Goal: Task Accomplishment & Management: Manage account settings

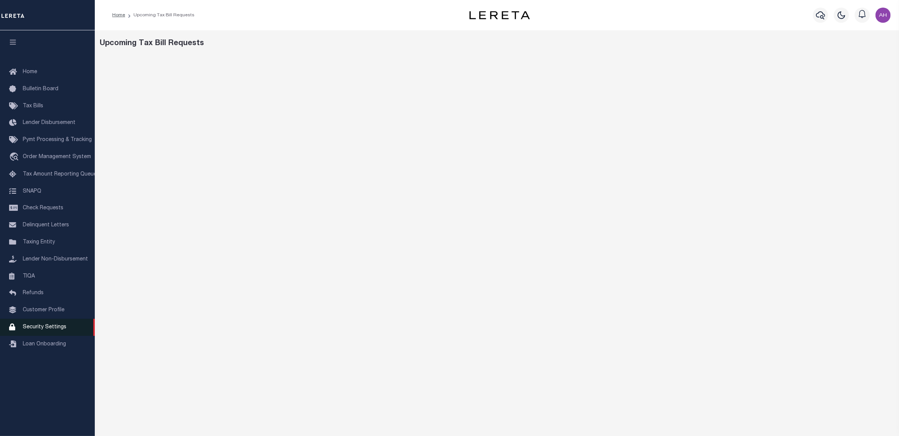
click at [33, 330] on span "Security Settings" at bounding box center [45, 327] width 44 height 5
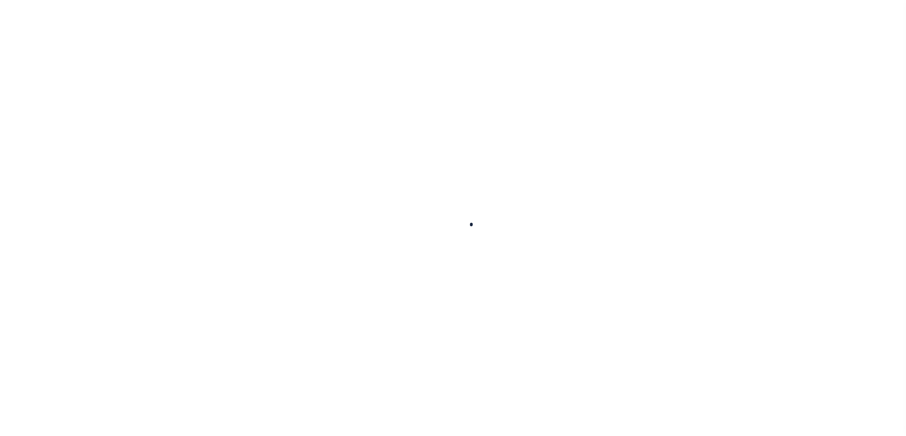
select select "100"
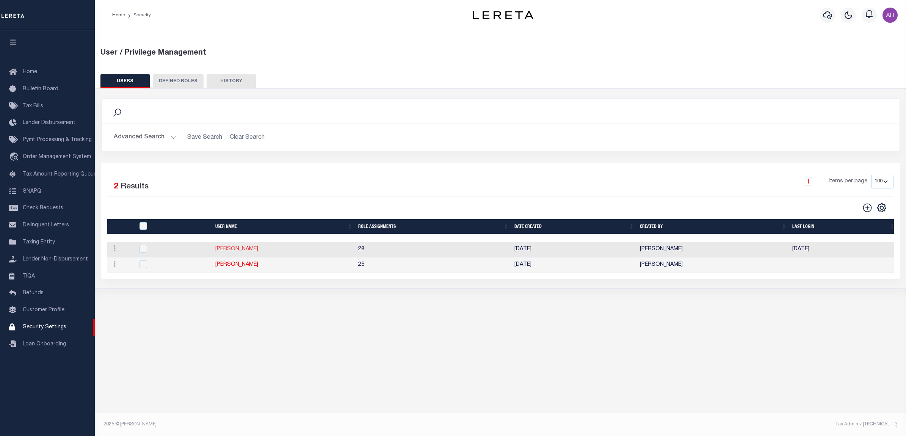
click at [234, 251] on link "[PERSON_NAME]" at bounding box center [236, 248] width 43 height 5
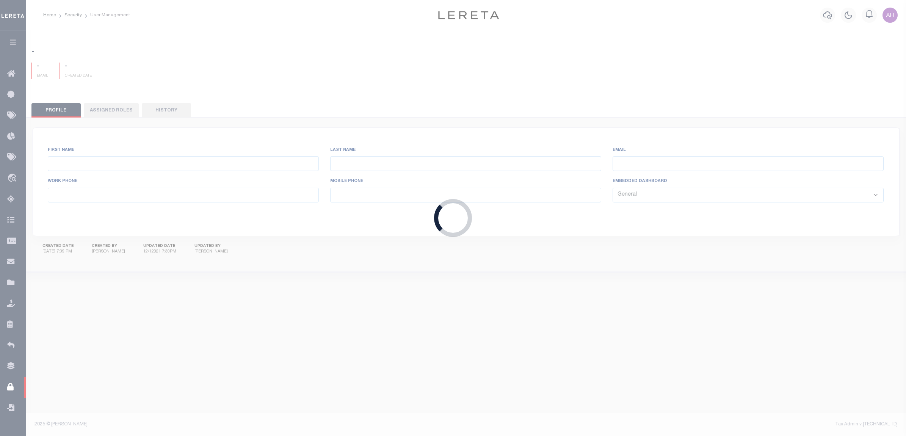
type input "[PERSON_NAME]"
type input "Darwish"
type input "[PERSON_NAME][EMAIL_ADDRESS][DOMAIN_NAME]"
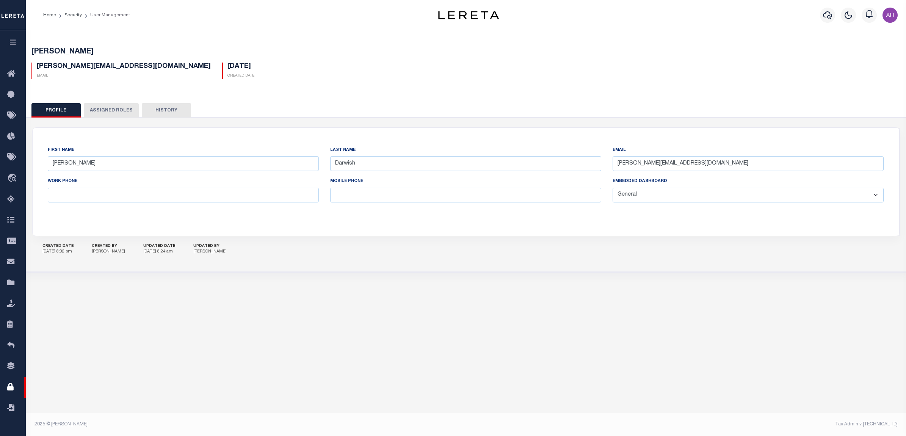
click at [814, 196] on select "General Locate Escrow Services AI Payment Verification Customer Service" at bounding box center [748, 195] width 271 height 15
click at [632, 195] on select "General Locate Escrow Services AI Payment Verification Customer Service" at bounding box center [748, 195] width 271 height 15
select select "LOC"
click at [613, 188] on select "General Locate Escrow Services AI Payment Verification Customer Service" at bounding box center [748, 195] width 271 height 15
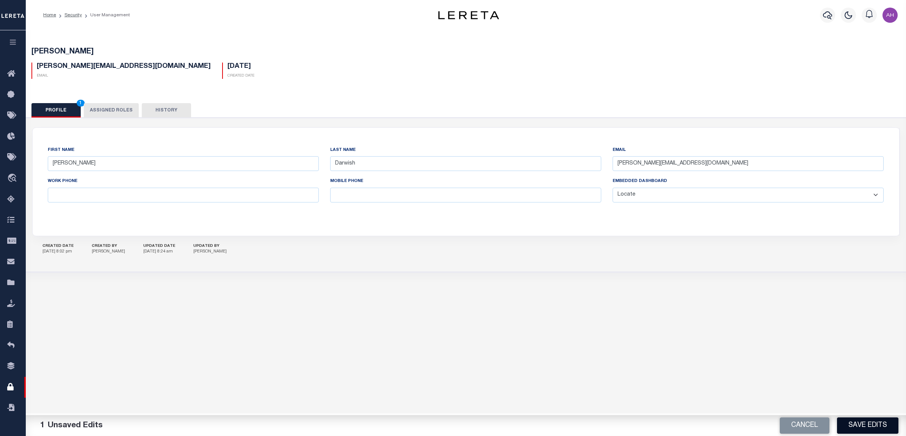
click at [864, 424] on button "Save Edits" at bounding box center [867, 425] width 61 height 16
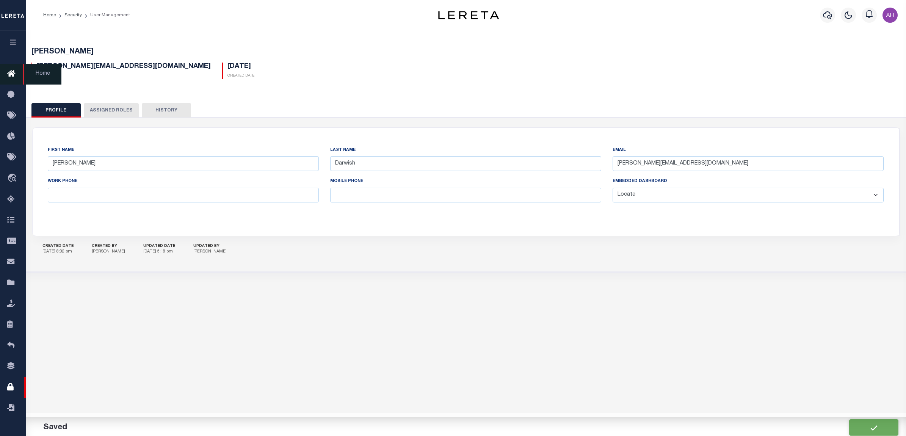
click at [11, 77] on icon at bounding box center [13, 73] width 12 height 9
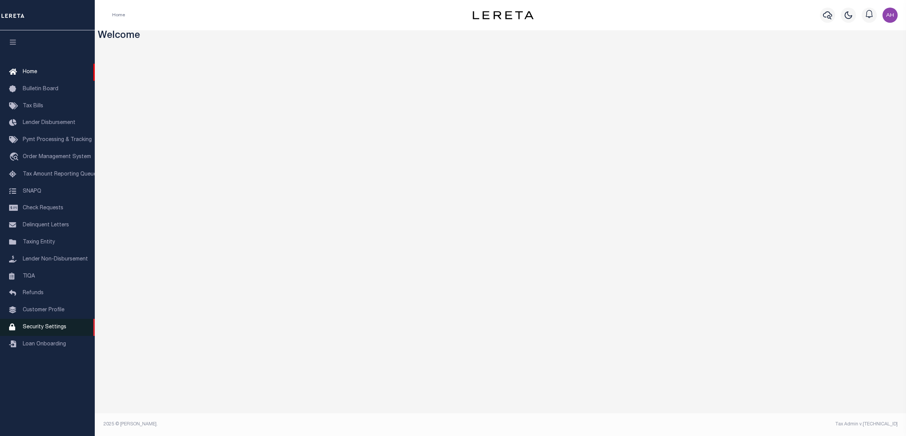
click at [49, 330] on span "Security Settings" at bounding box center [45, 327] width 44 height 5
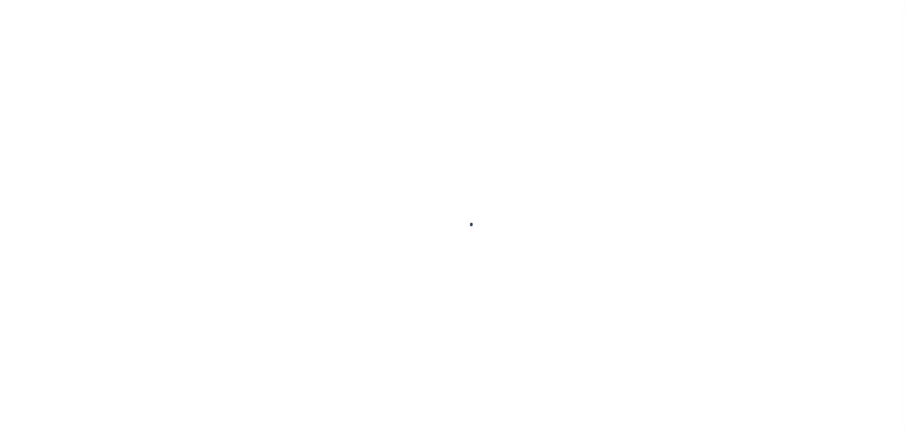
select select "100"
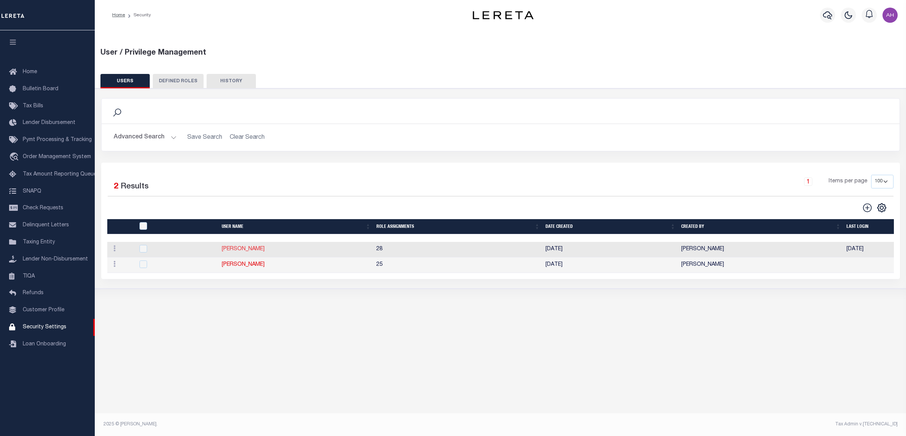
click at [254, 252] on link "[PERSON_NAME]" at bounding box center [243, 248] width 43 height 5
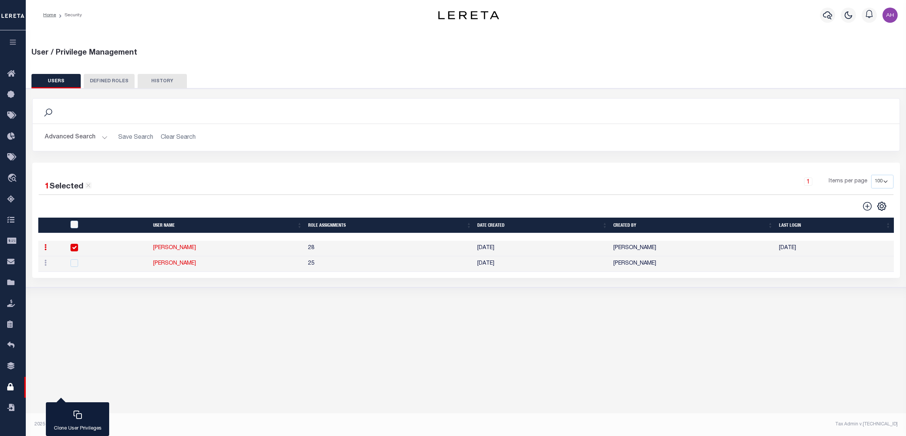
type input "Ahmad"
type input "Darwish"
type input "Ahmad.Darwish@accumatch.com"
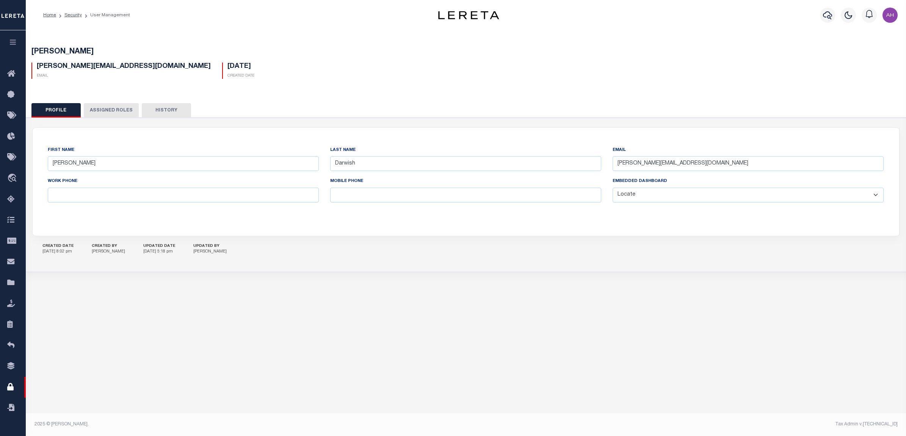
click at [698, 197] on select "General Locate Escrow Services AI Payment Verification Customer Service" at bounding box center [748, 195] width 271 height 15
select select "PVQ"
click at [613, 188] on select "General Locate Escrow Services AI Payment Verification Customer Service" at bounding box center [748, 195] width 271 height 15
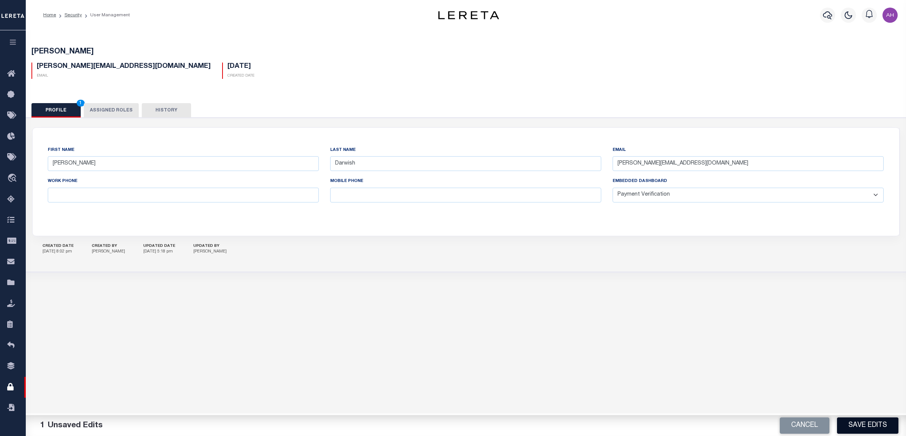
click at [877, 423] on button "Save Edits" at bounding box center [867, 425] width 61 height 16
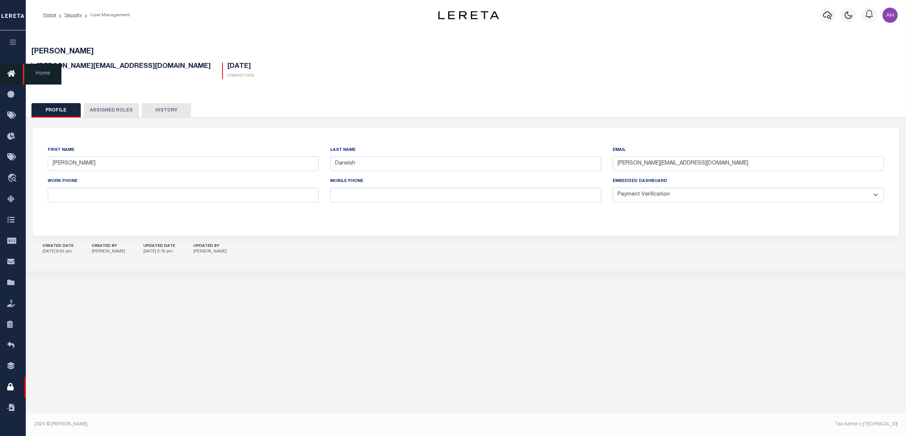
click at [11, 71] on icon at bounding box center [13, 73] width 12 height 9
